Goal: Obtain resource: Obtain resource

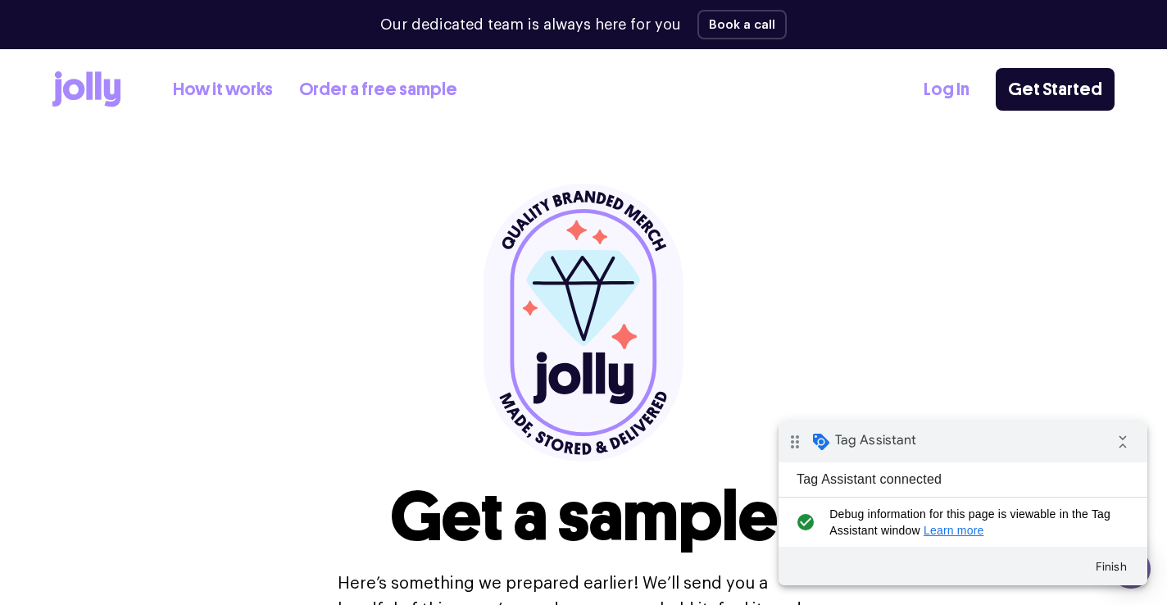
click at [345, 85] on link "Order a free sample" at bounding box center [378, 89] width 158 height 27
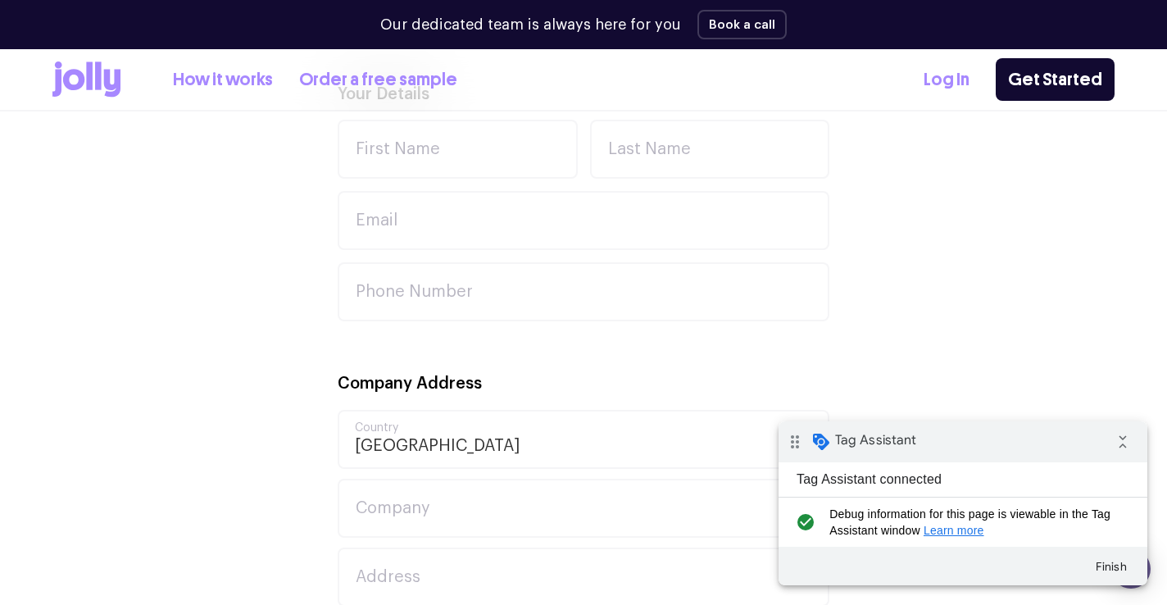
scroll to position [362, 0]
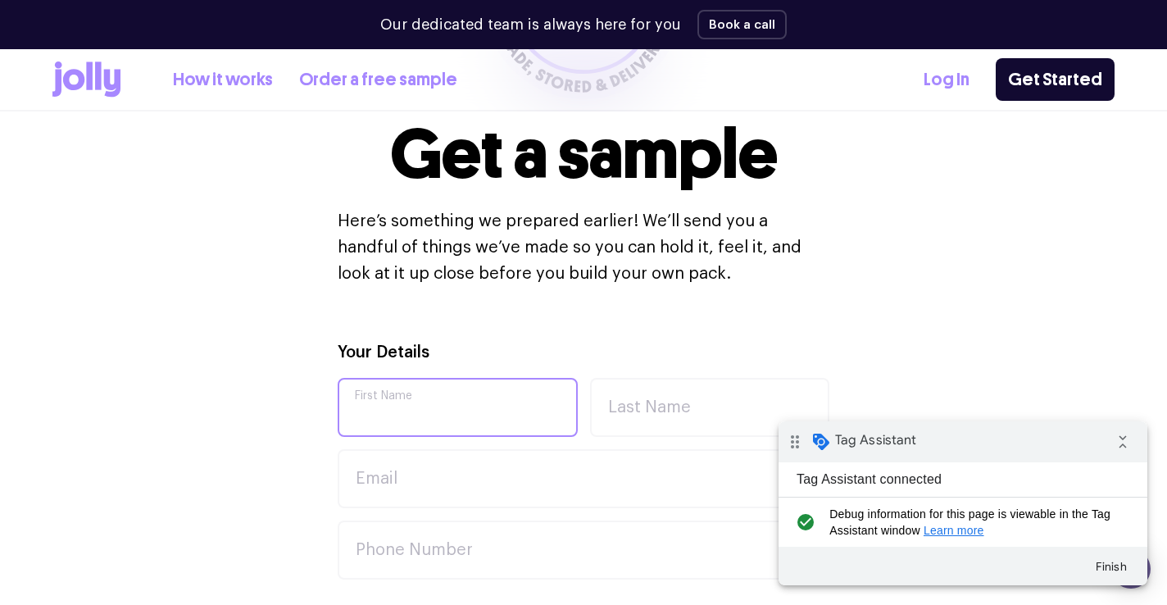
click at [423, 406] on input "First Name" at bounding box center [458, 407] width 240 height 59
click at [418, 406] on input "First Name" at bounding box center [458, 407] width 240 height 59
click at [415, 407] on input "First Name" at bounding box center [458, 407] width 240 height 59
type input "[PERSON_NAME]"
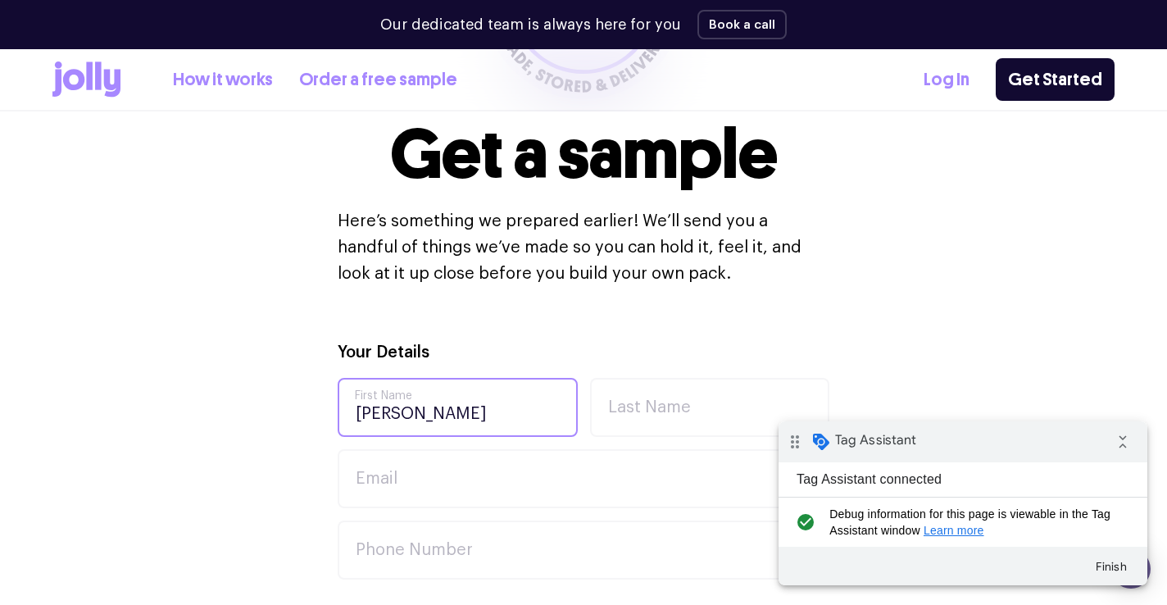
type input "[PERSON_NAME]"
type input "Exercitationem sunt occaecati saepe."
type input "Rice and Sons"
type input "947 Laila Fall"
type input "68616 [PERSON_NAME] Underpass"
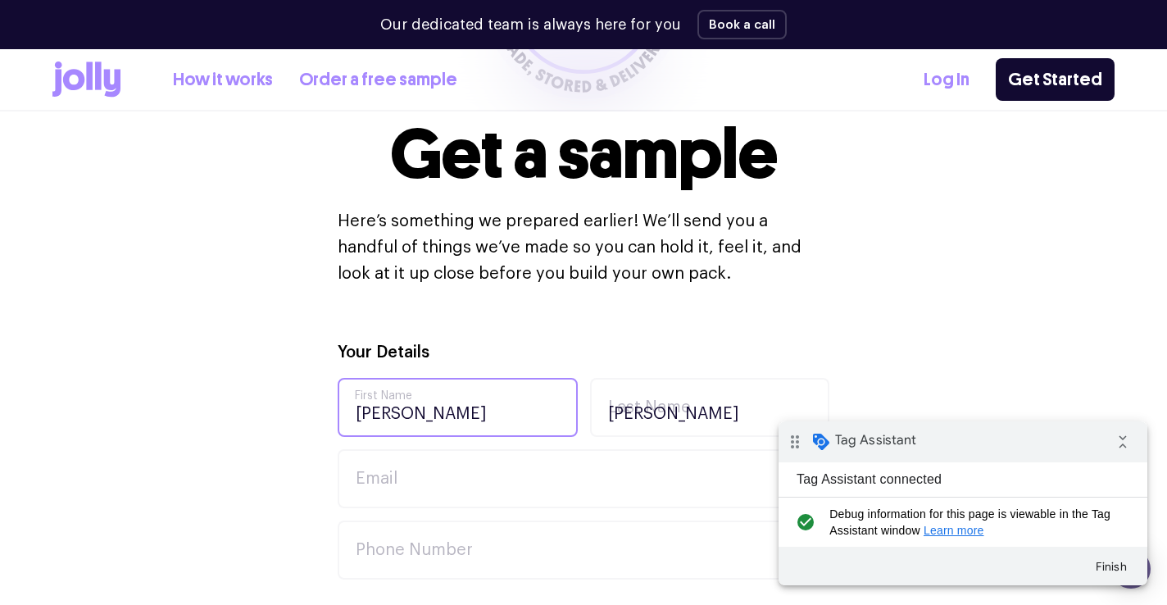
type input "Des Plaines"
type input "Veritatis consectetur facilis consequuntur perferendis."
type input "72777"
type textarea "Dolor voluptate blanditiis voluptates sunt aut repudiandae. Velit perspiciatis …"
type input "[EMAIL_ADDRESS][DOMAIN_NAME]"
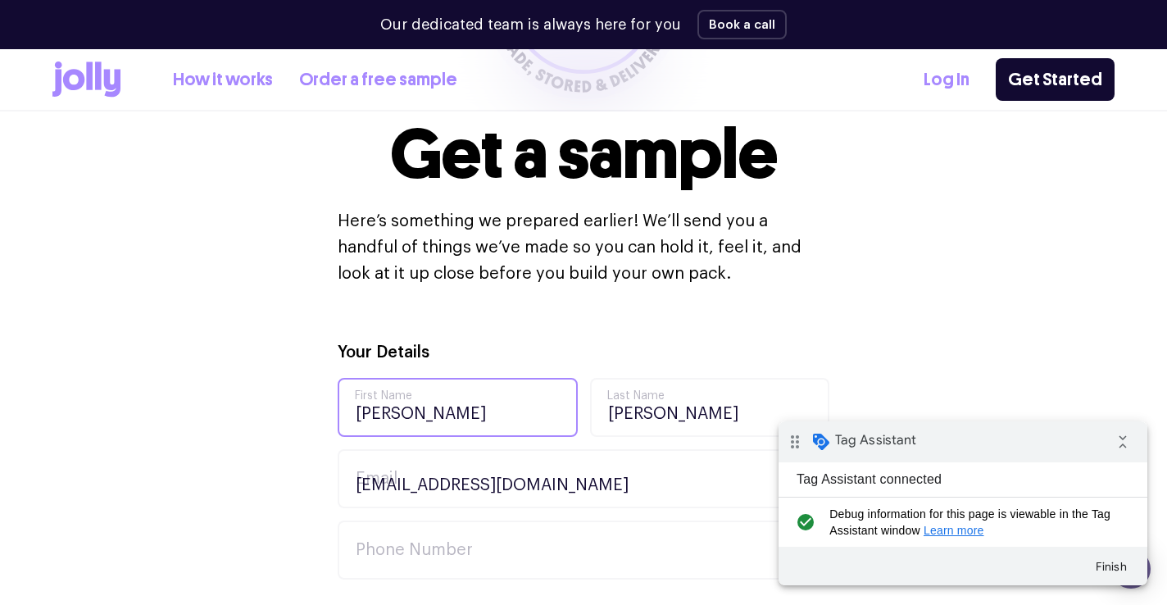
type input "0481767032"
drag, startPoint x: 1114, startPoint y: 446, endPoint x: 1797, endPoint y: 832, distance: 785.2
click at [1114, 446] on icon "collapse_all" at bounding box center [1122, 441] width 33 height 33
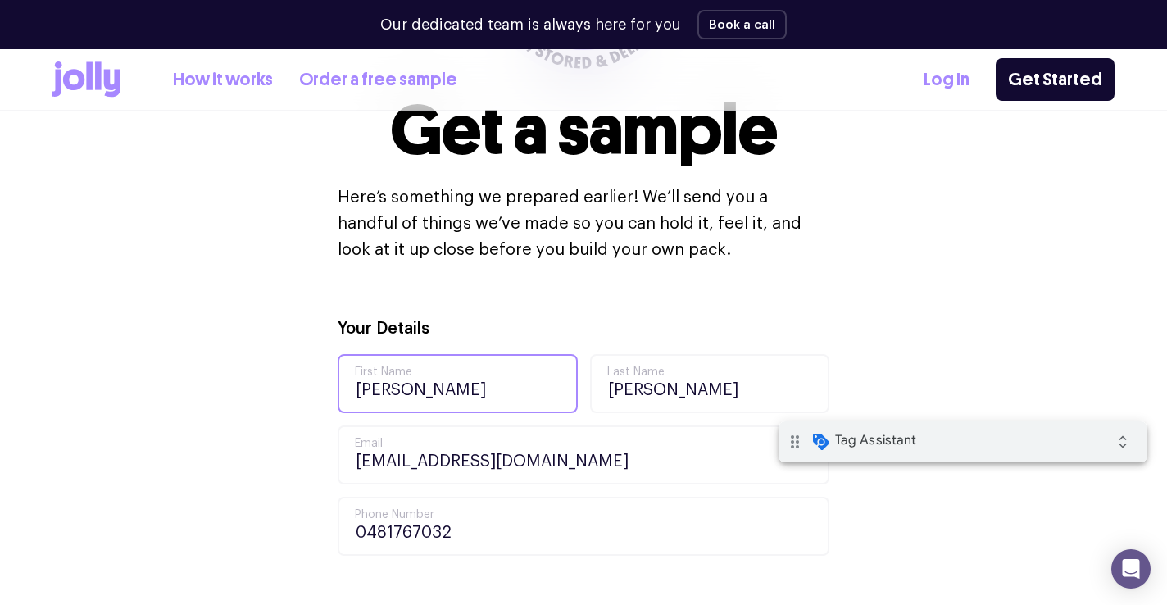
type input "[PERSON_NAME]"
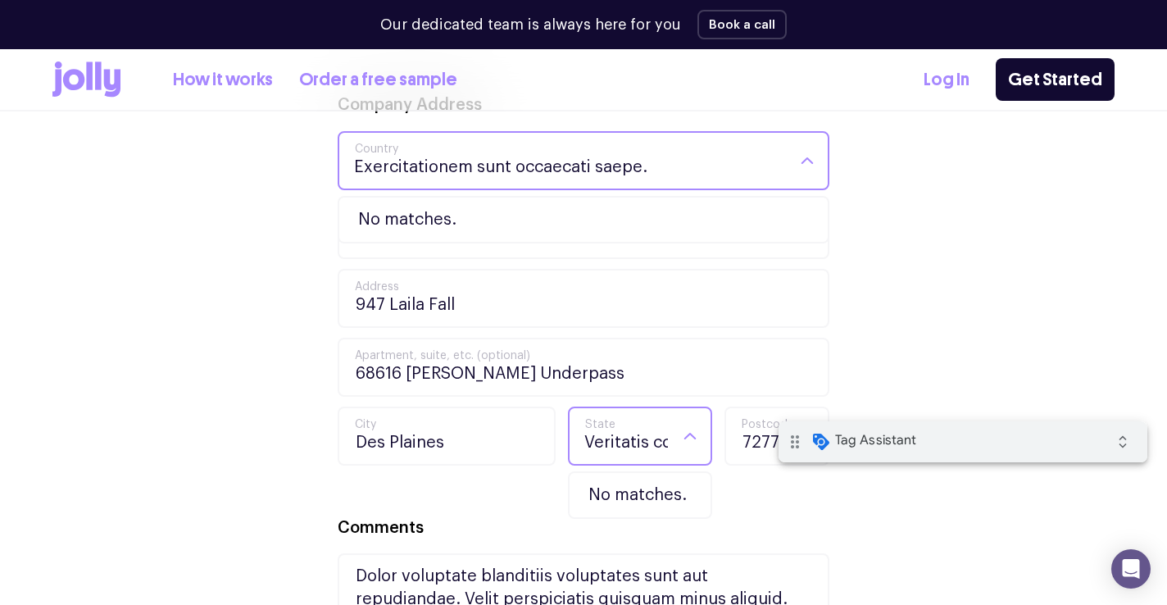
scroll to position [928, 0]
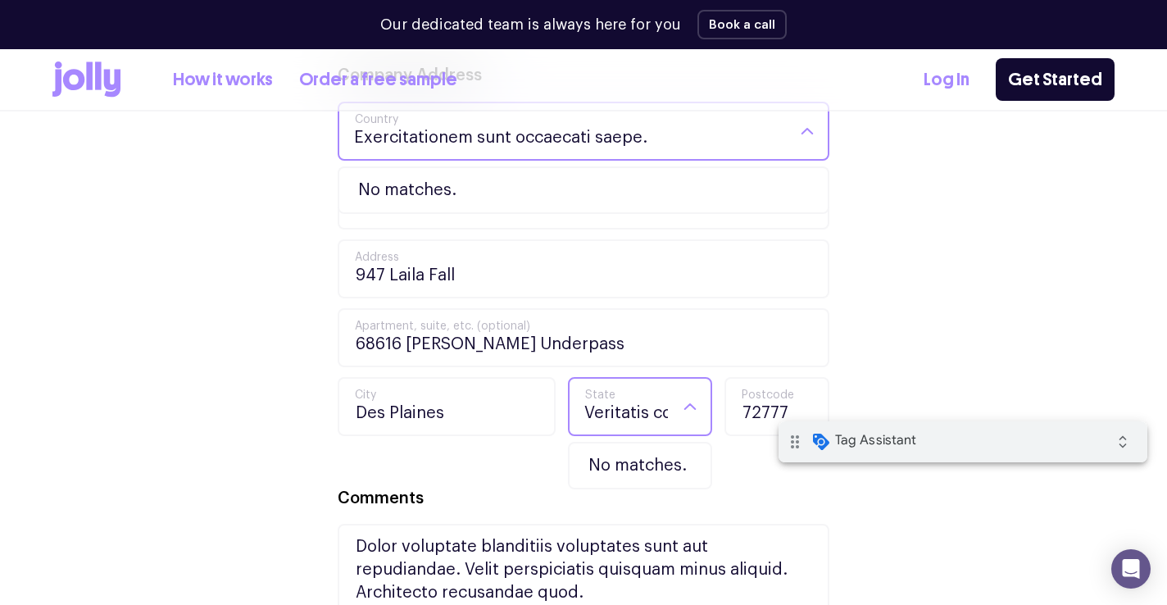
click at [506, 194] on li "No matches." at bounding box center [583, 189] width 483 height 39
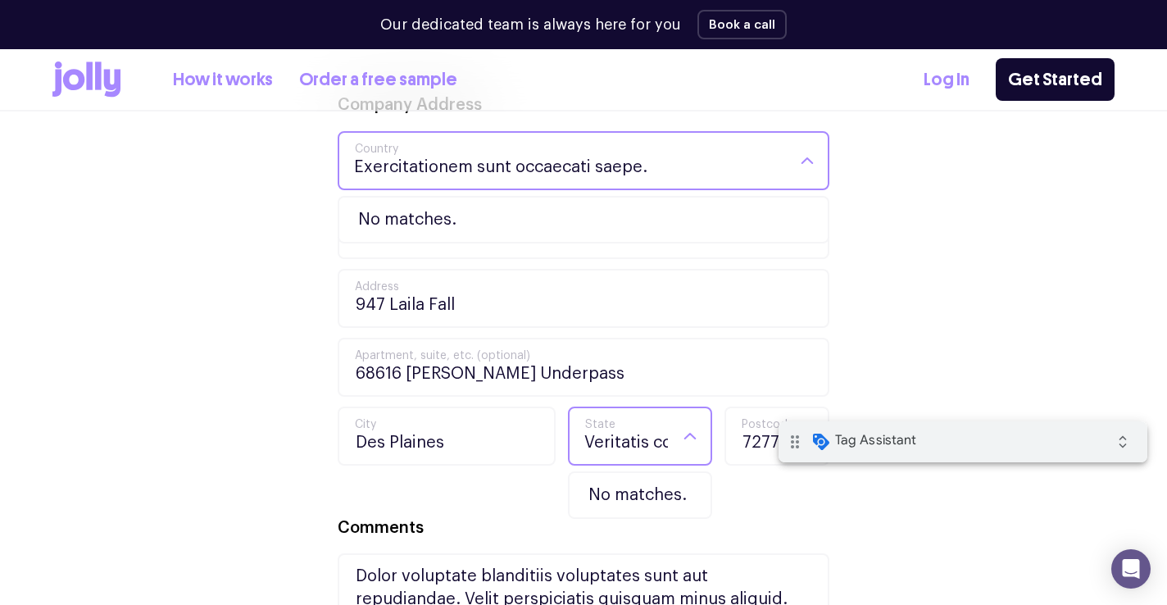
scroll to position [898, 0]
click at [454, 157] on input "Exercitationem sunt occaecati saepe." at bounding box center [569, 162] width 431 height 56
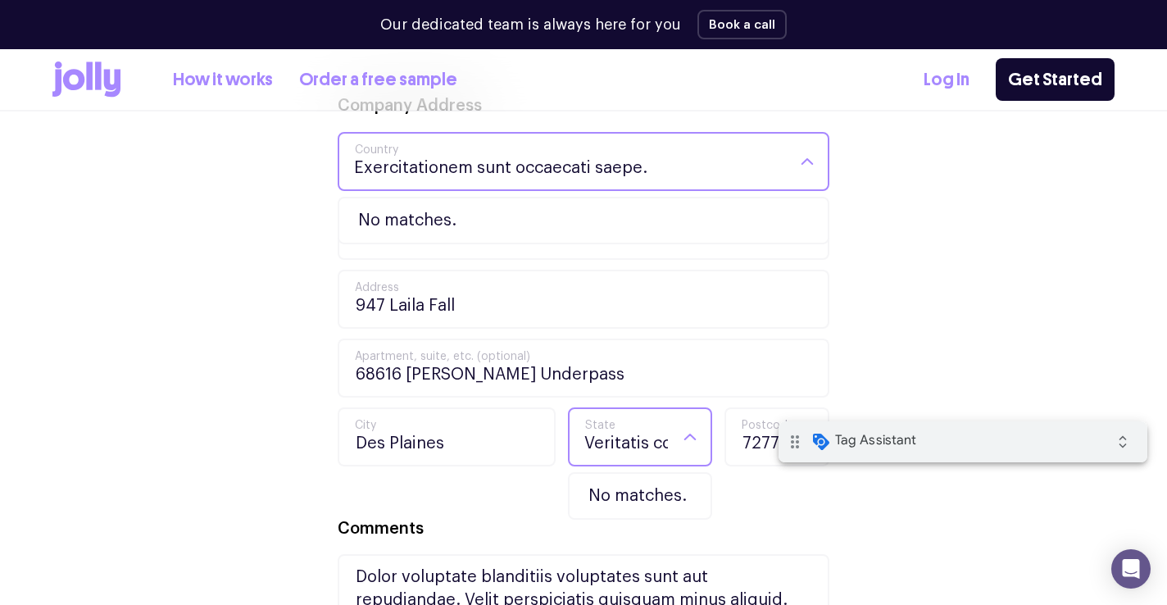
type input "a"
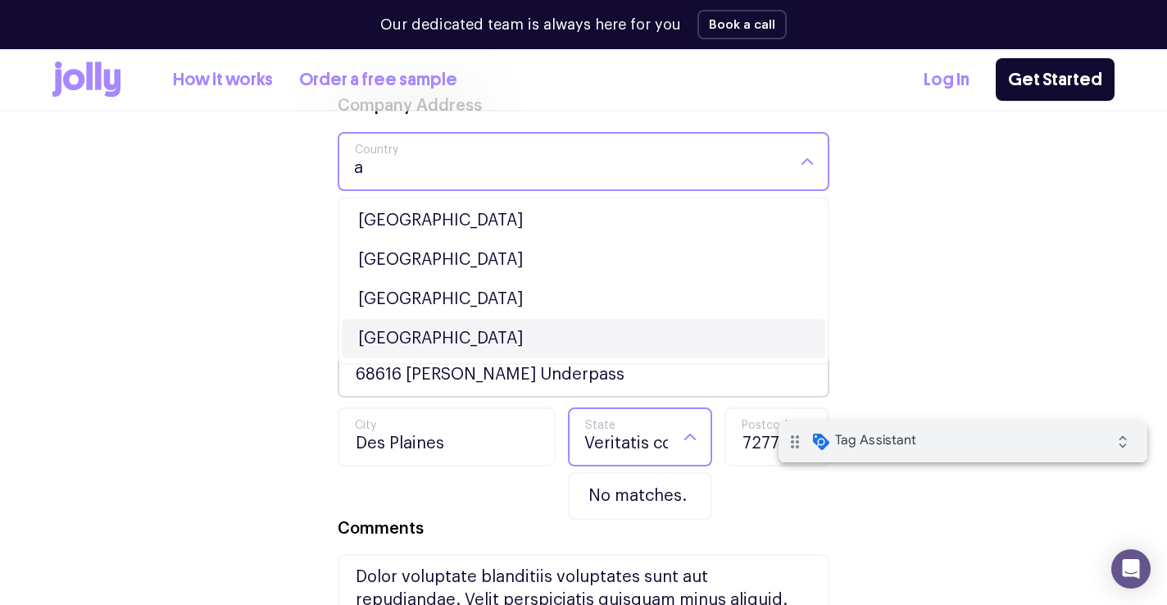
click at [413, 347] on li "[GEOGRAPHIC_DATA]" at bounding box center [583, 338] width 483 height 39
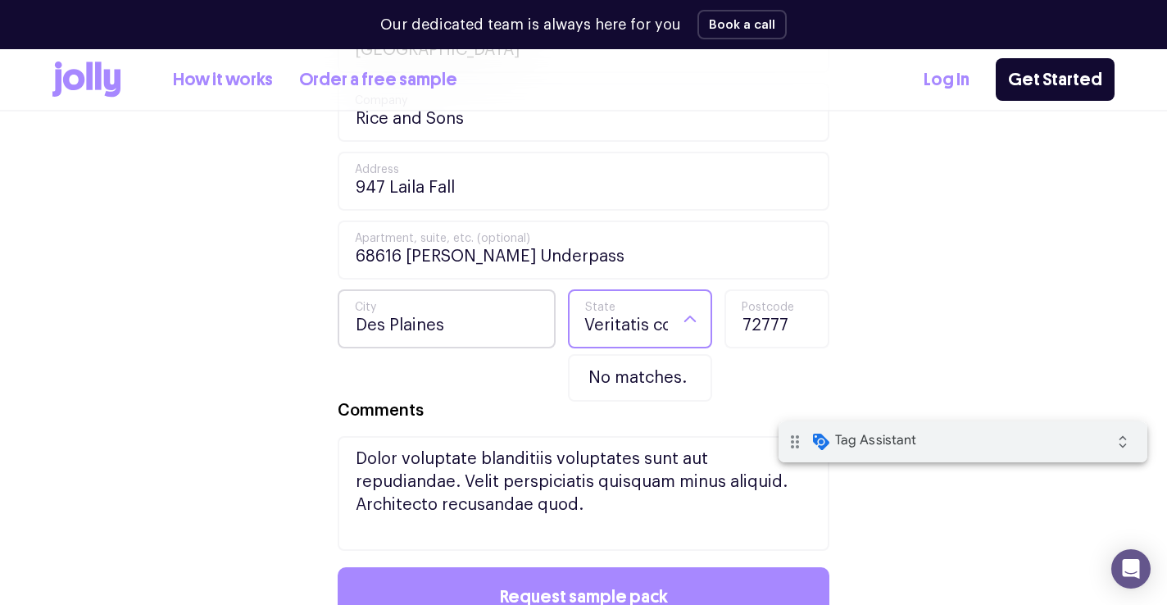
scroll to position [1023, 0]
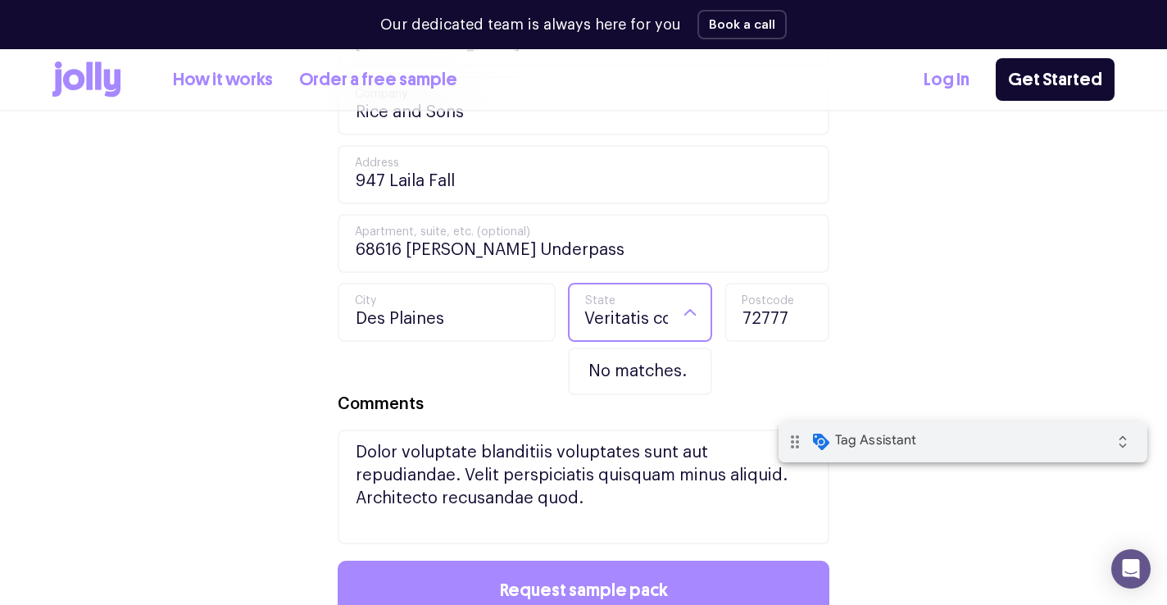
click at [642, 314] on input "Veritatis consectetur facilis consequuntur perferendis." at bounding box center [626, 312] width 84 height 56
type input "Veritatis consectetur facilis consequuntur."
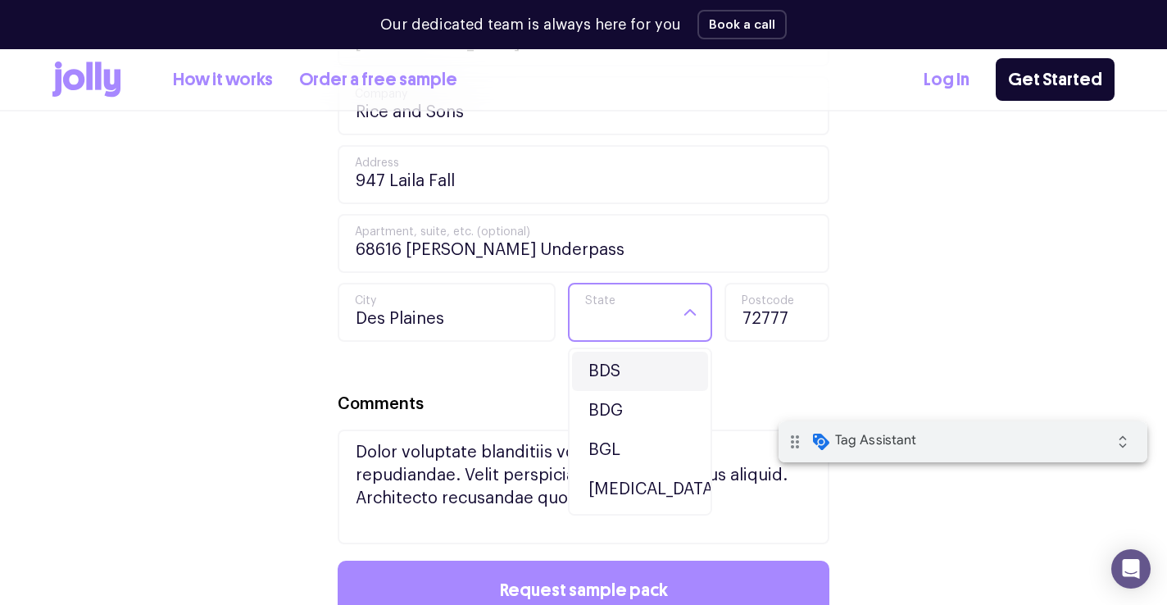
scroll to position [0, 0]
click at [641, 366] on li "BDS" at bounding box center [640, 371] width 136 height 39
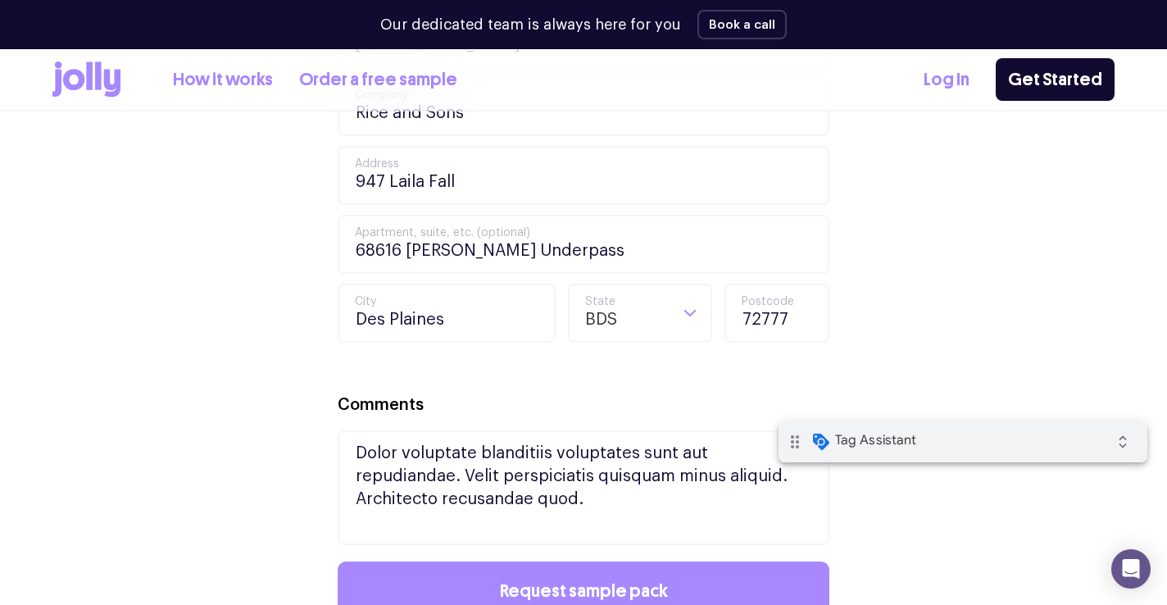
click at [529, 370] on div "Your Details [PERSON_NAME] First Name [PERSON_NAME] Last Name [EMAIL_ADDRESS][D…" at bounding box center [584, 112] width 492 height 865
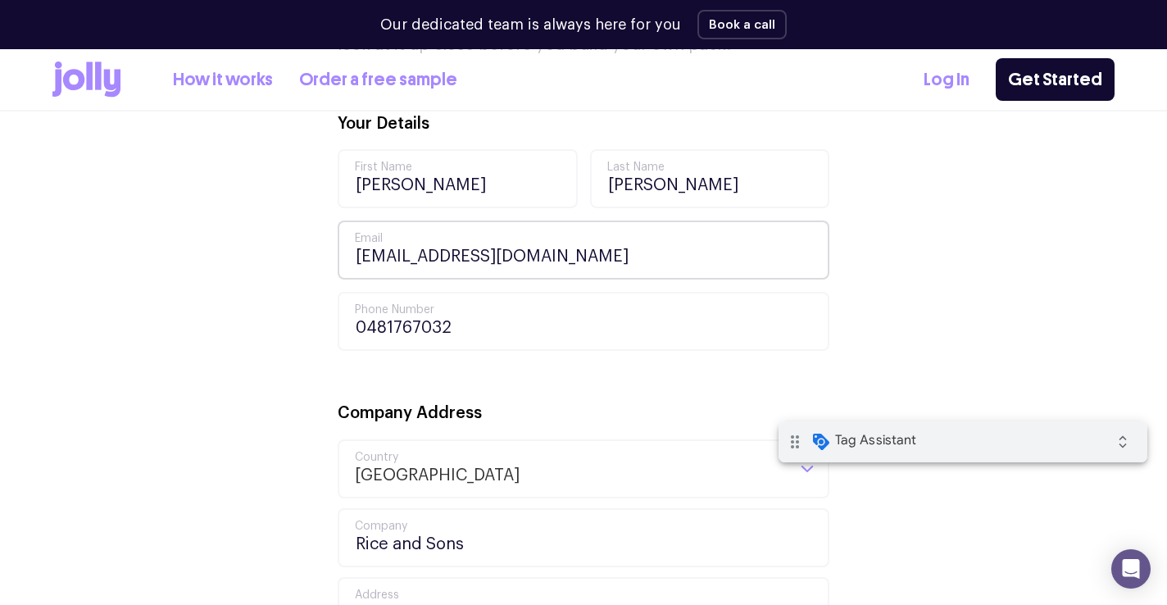
scroll to position [590, 0]
click at [368, 253] on input "[EMAIL_ADDRESS][DOMAIN_NAME]" at bounding box center [584, 250] width 492 height 59
click at [475, 257] on input "[EMAIL_ADDRESS][DOMAIN_NAME]" at bounding box center [584, 250] width 492 height 59
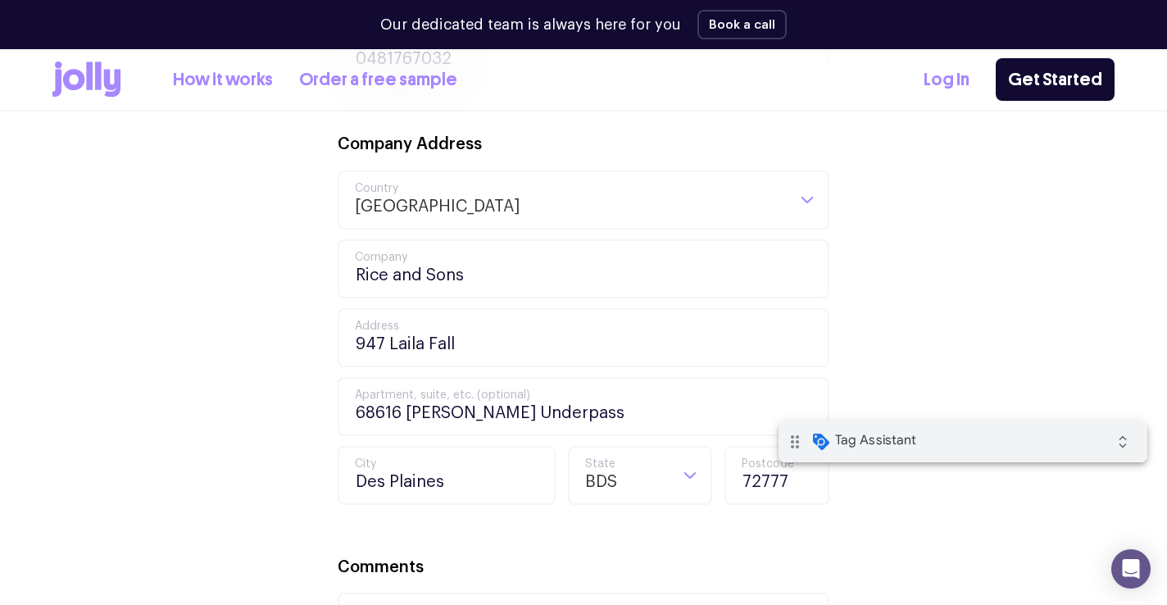
scroll to position [1060, 0]
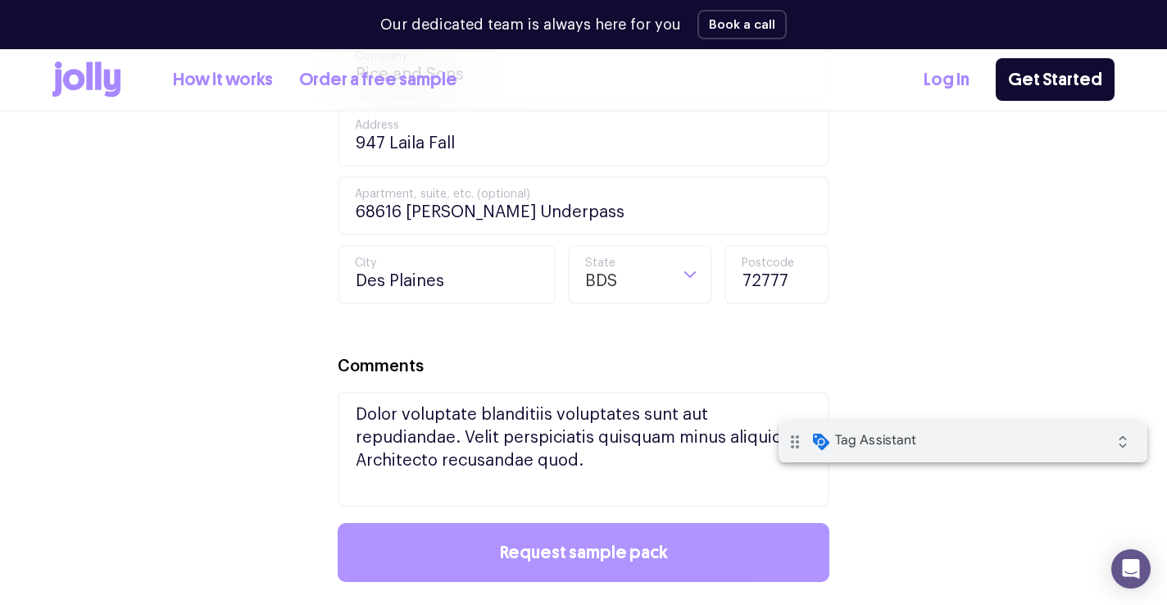
click at [483, 538] on button "Request sample pack" at bounding box center [584, 552] width 492 height 59
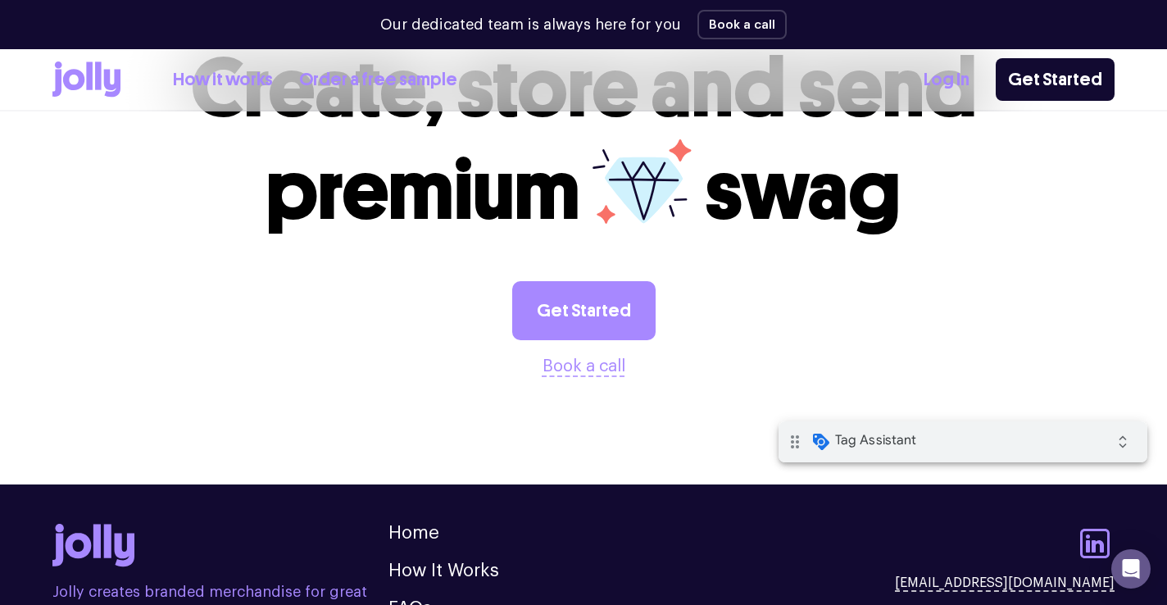
scroll to position [901, 0]
